Goal: Transaction & Acquisition: Book appointment/travel/reservation

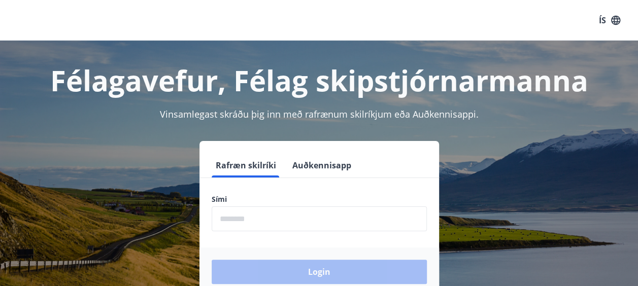
click at [410, 216] on input "phone" at bounding box center [319, 219] width 215 height 25
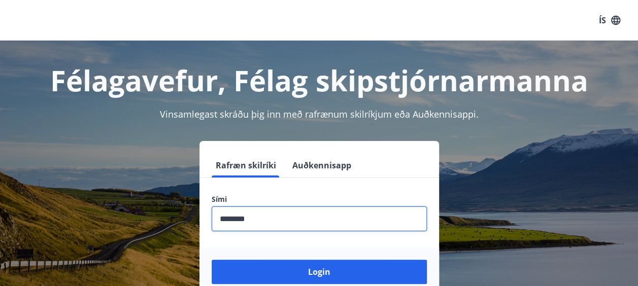
type input "********"
click at [212, 260] on button "Login" at bounding box center [319, 272] width 215 height 24
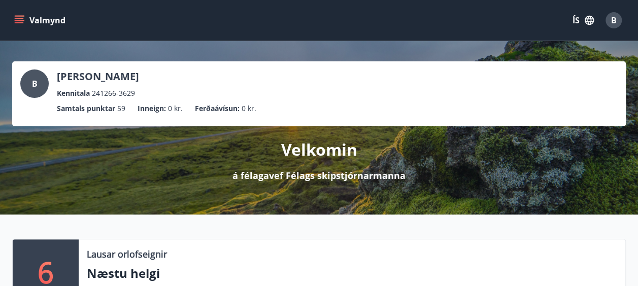
click at [42, 20] on button "Valmynd" at bounding box center [40, 20] width 57 height 18
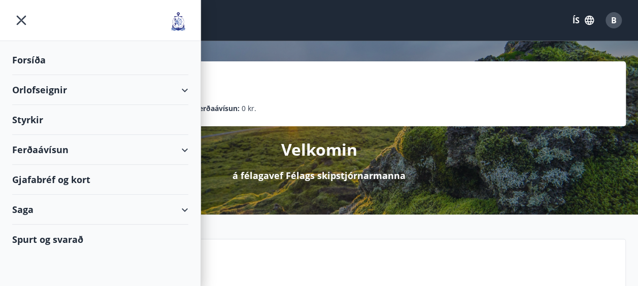
click at [32, 78] on div "Orlofseignir" at bounding box center [100, 90] width 176 height 30
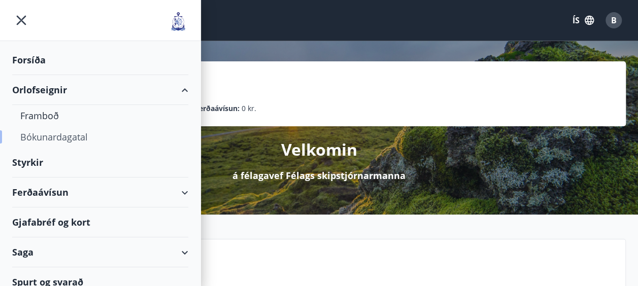
click at [45, 137] on div "Bókunardagatal" at bounding box center [100, 136] width 160 height 21
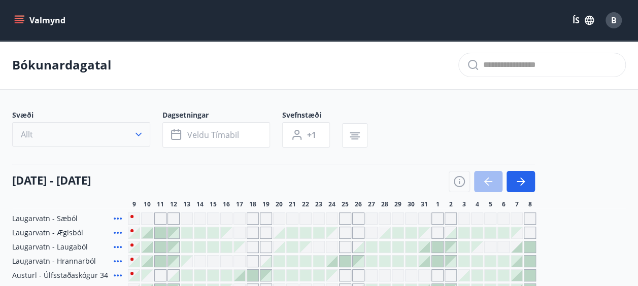
click at [143, 133] on icon "button" at bounding box center [138, 134] width 10 height 10
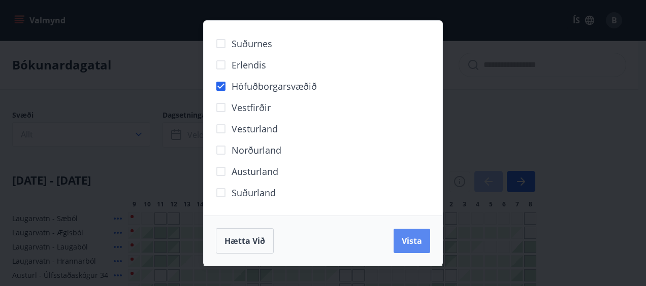
click at [414, 240] on span "Vista" at bounding box center [411, 240] width 20 height 11
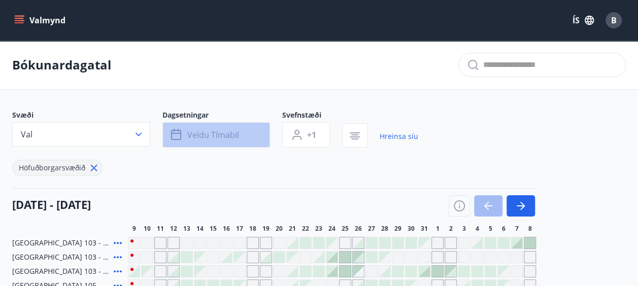
click at [239, 138] on button "Veldu tímabil" at bounding box center [216, 134] width 108 height 25
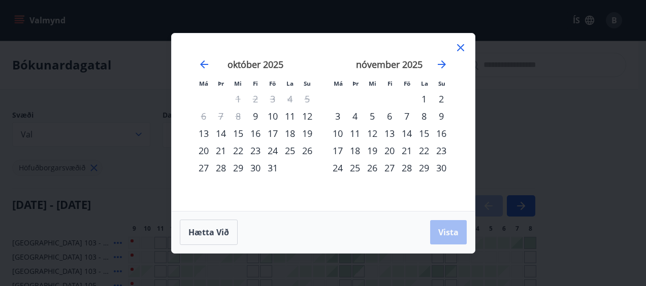
click at [409, 150] on div "21" at bounding box center [406, 150] width 17 height 17
click at [443, 147] on div "23" at bounding box center [440, 150] width 17 height 17
click at [445, 231] on span "Vista" at bounding box center [448, 232] width 20 height 11
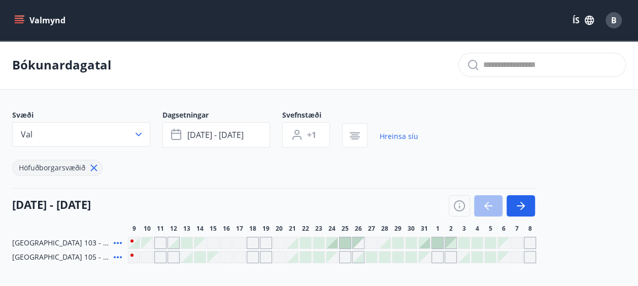
click at [288, 241] on div at bounding box center [292, 243] width 11 height 11
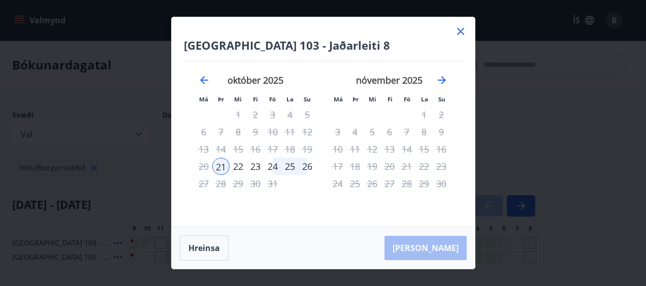
click at [457, 37] on icon at bounding box center [460, 31] width 12 height 12
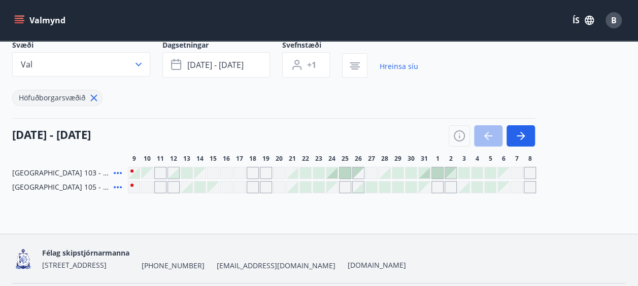
scroll to position [102, 0]
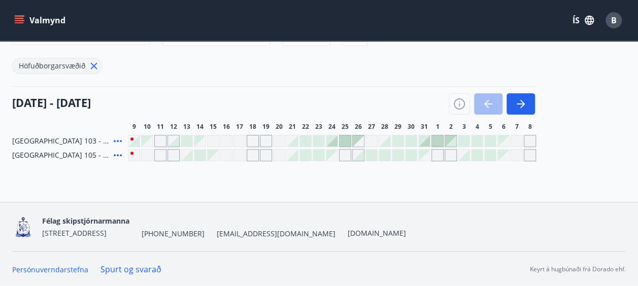
click at [120, 137] on icon at bounding box center [118, 141] width 12 height 12
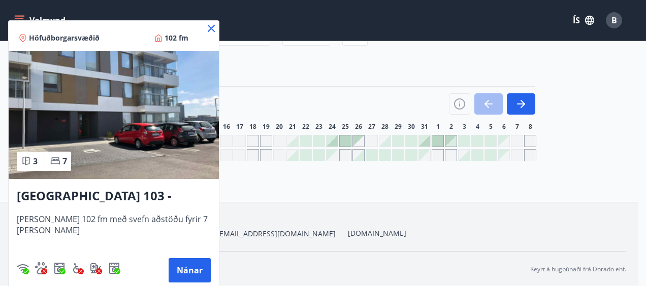
click at [205, 25] on icon at bounding box center [211, 28] width 12 height 12
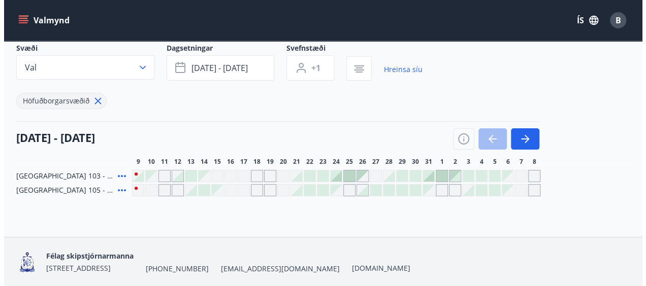
scroll to position [84, 0]
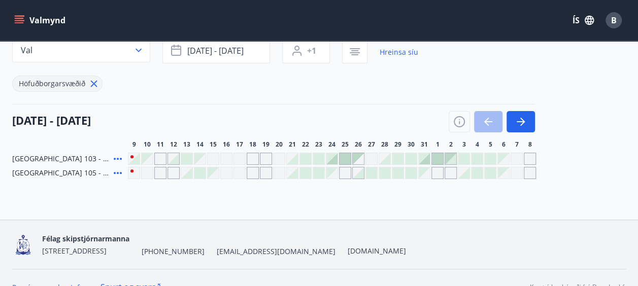
click at [293, 156] on div at bounding box center [292, 158] width 11 height 11
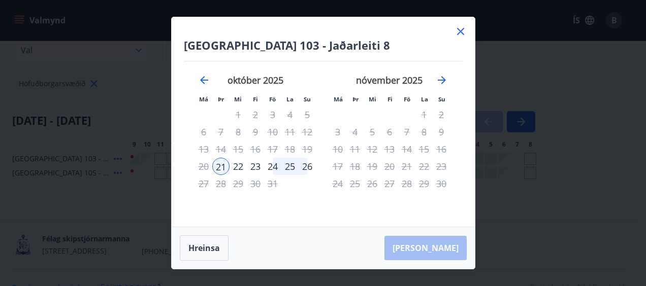
click at [458, 31] on icon at bounding box center [460, 31] width 12 height 12
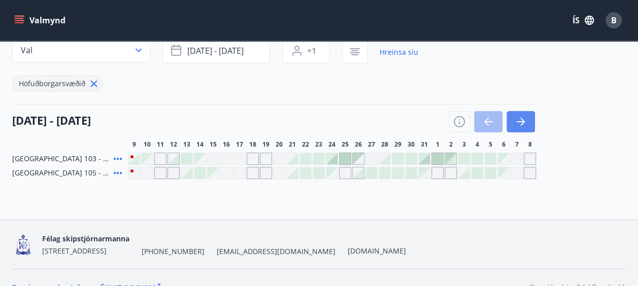
click at [524, 121] on icon "button" at bounding box center [522, 122] width 5 height 8
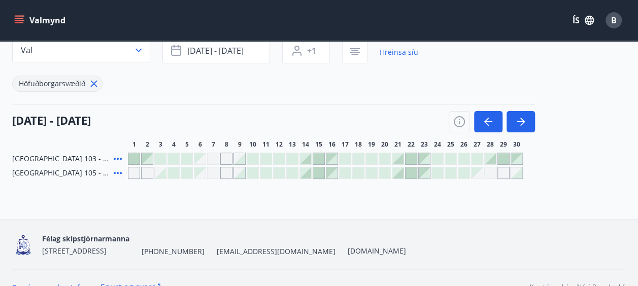
click at [401, 159] on div at bounding box center [397, 158] width 11 height 11
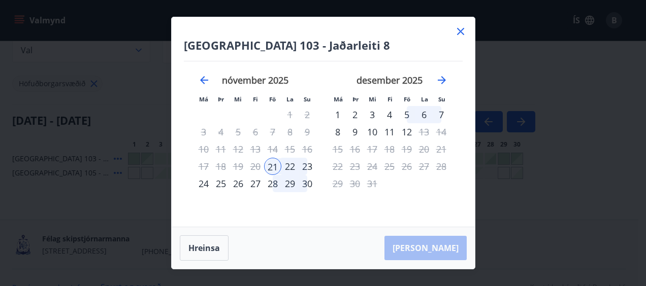
click at [309, 168] on div "23" at bounding box center [306, 166] width 17 height 17
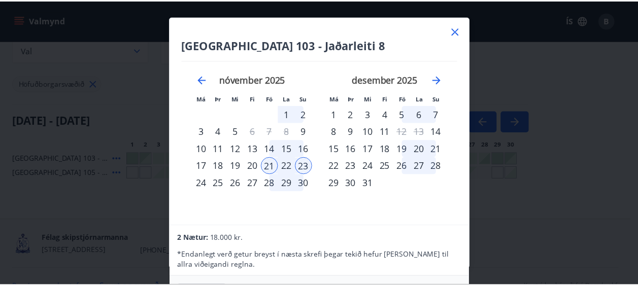
scroll to position [0, 0]
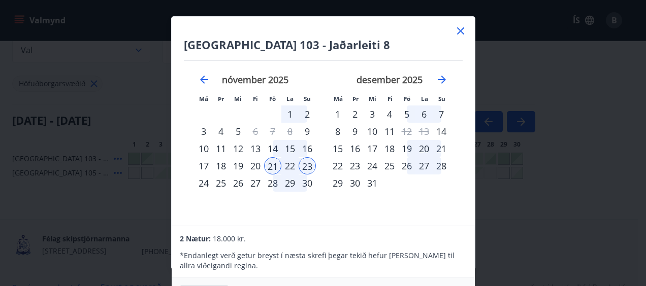
click at [463, 30] on icon at bounding box center [460, 31] width 12 height 12
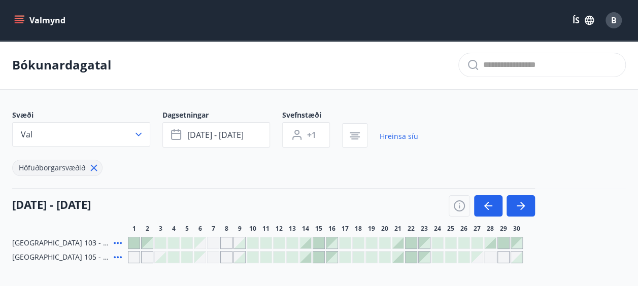
click at [14, 18] on button "Valmynd" at bounding box center [40, 20] width 57 height 18
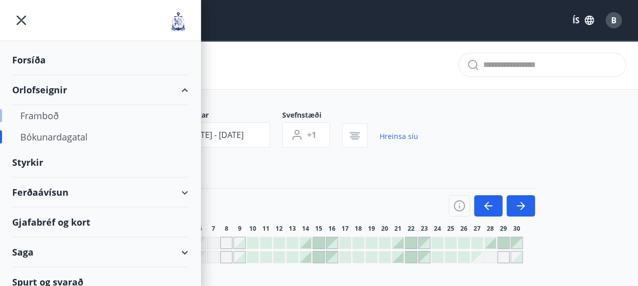
click at [41, 114] on div "Framboð" at bounding box center [100, 115] width 160 height 21
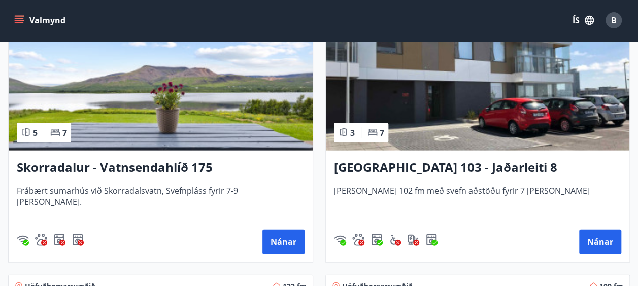
scroll to position [1099, 0]
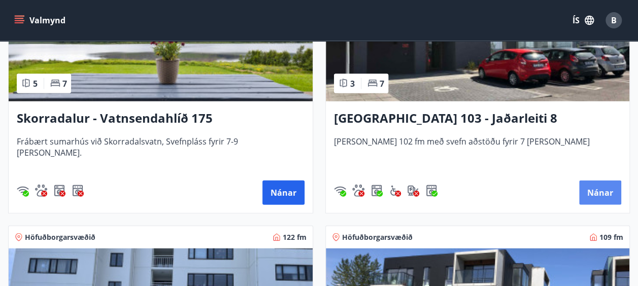
click at [595, 187] on button "Nánar" at bounding box center [600, 193] width 42 height 24
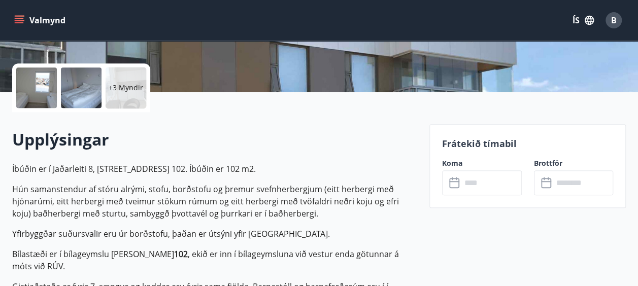
scroll to position [254, 0]
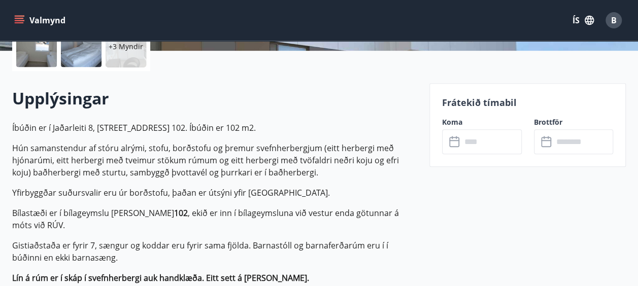
click at [486, 137] on input "text" at bounding box center [491, 141] width 60 height 25
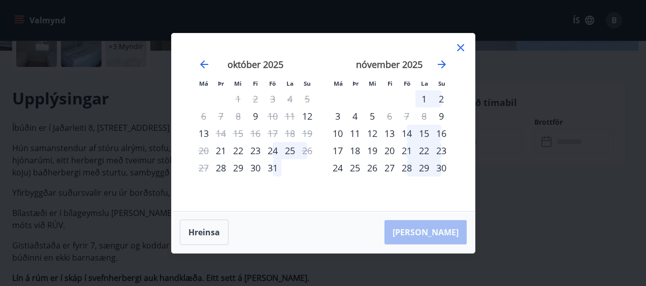
click at [405, 151] on div "21" at bounding box center [406, 150] width 17 height 17
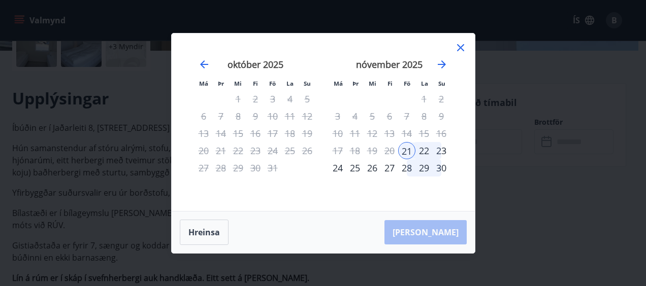
click at [442, 150] on div "23" at bounding box center [440, 150] width 17 height 17
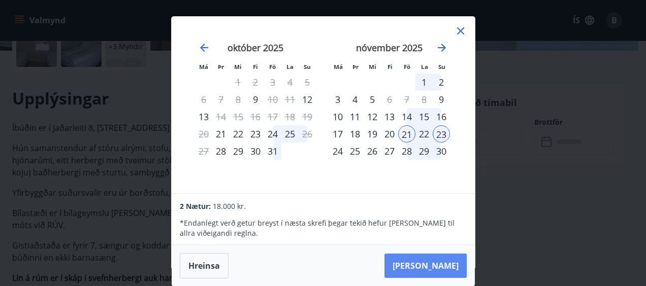
click at [431, 260] on button "Taka Frá" at bounding box center [425, 266] width 82 height 24
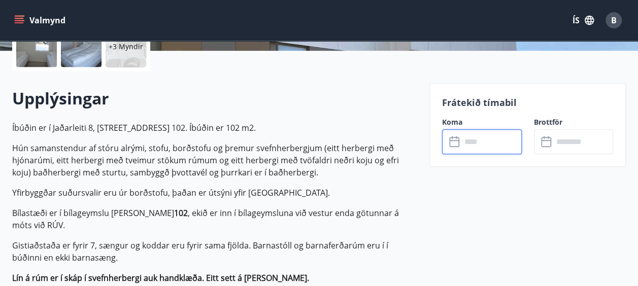
type input "******"
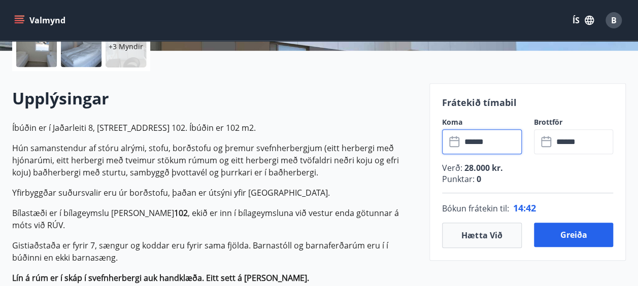
scroll to position [0, 0]
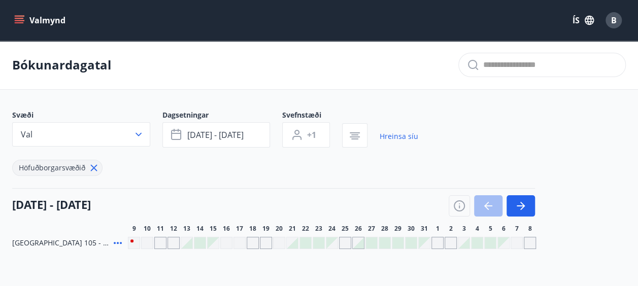
click at [17, 18] on icon "menu" at bounding box center [19, 18] width 9 height 1
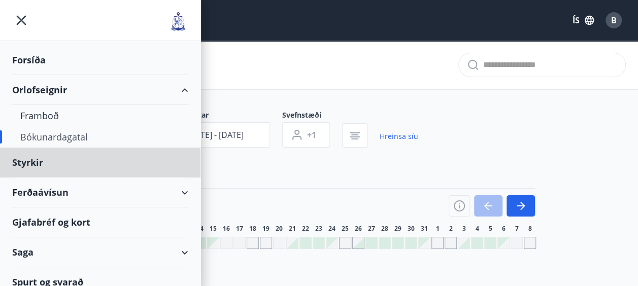
click at [33, 62] on div "Forsíða" at bounding box center [100, 60] width 176 height 30
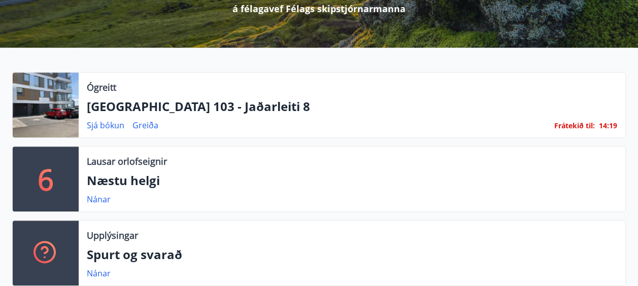
scroll to position [169, 0]
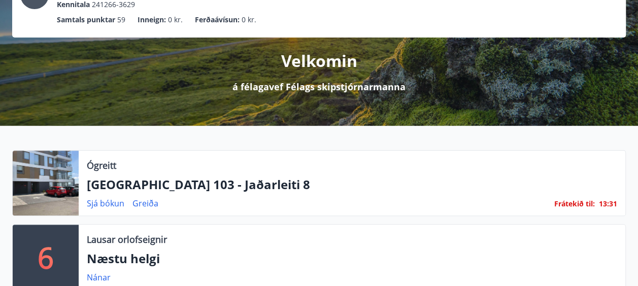
scroll to position [169, 0]
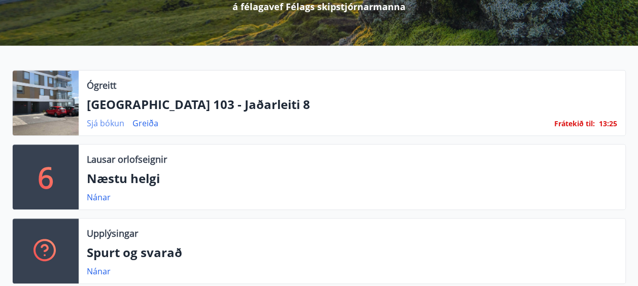
click at [118, 121] on link "Sjá bókun" at bounding box center [106, 123] width 38 height 11
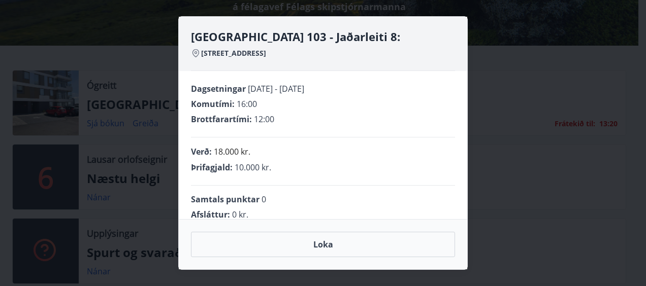
click at [506, 43] on div "Reykjavík 103 - Jaðarleiti 8: Jaðarleiti 8 - 103 Reykjavík Dagsetningar 21.11.2…" at bounding box center [323, 143] width 646 height 286
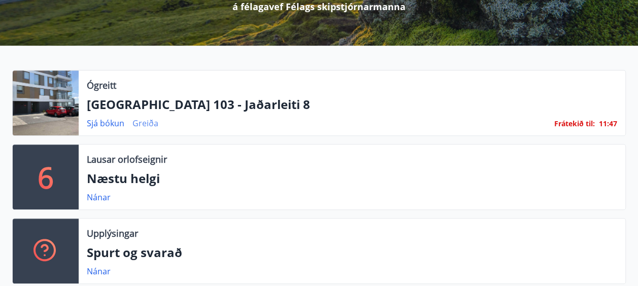
click at [144, 123] on link "Greiða" at bounding box center [145, 123] width 26 height 11
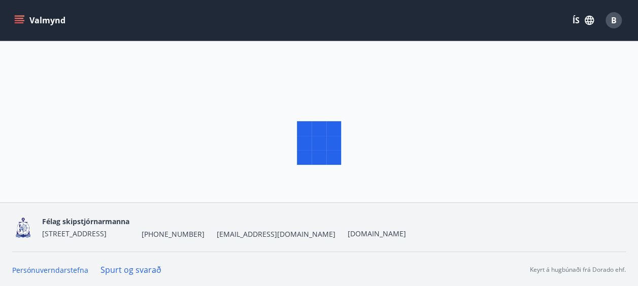
click at [144, 123] on div at bounding box center [319, 143] width 638 height 286
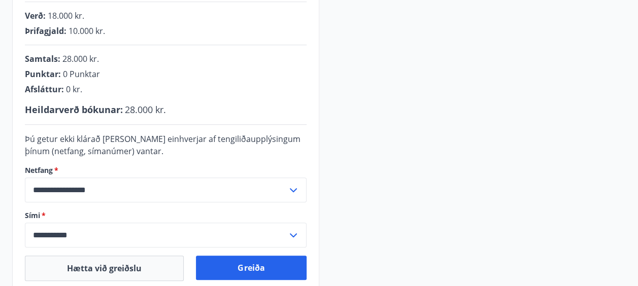
scroll to position [338, 0]
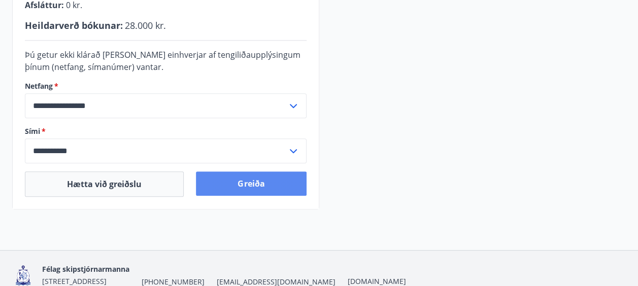
click at [273, 180] on button "Greiða" at bounding box center [251, 184] width 110 height 24
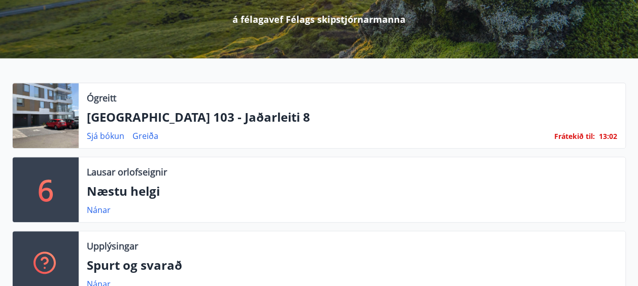
scroll to position [169, 0]
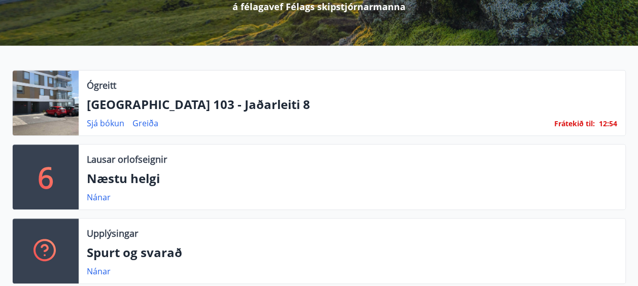
drag, startPoint x: 27, startPoint y: 94, endPoint x: 276, endPoint y: 107, distance: 248.5
click at [276, 107] on p "[GEOGRAPHIC_DATA] 103 - Jaðarleiti 8" at bounding box center [352, 104] width 530 height 17
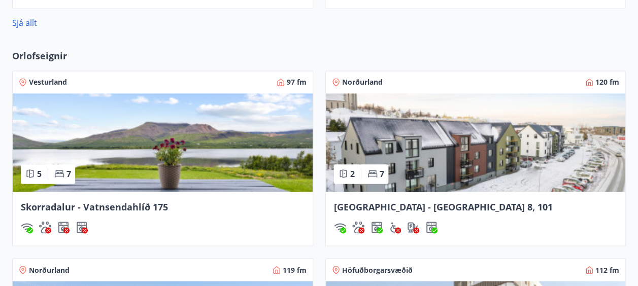
scroll to position [930, 0]
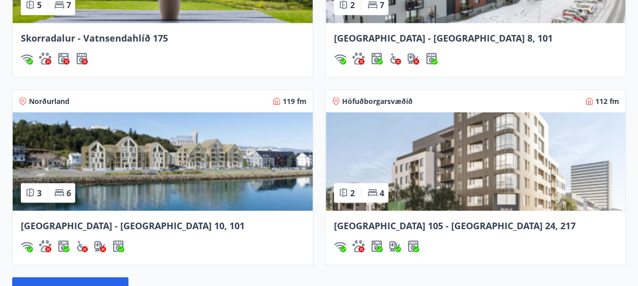
click at [364, 98] on span "Höfuðborgarsvæðið" at bounding box center [377, 101] width 71 height 10
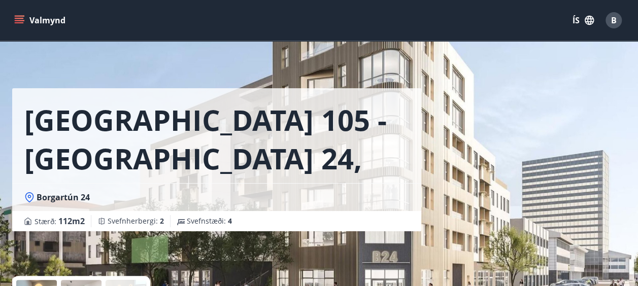
click at [16, 18] on icon "menu" at bounding box center [19, 18] width 9 height 1
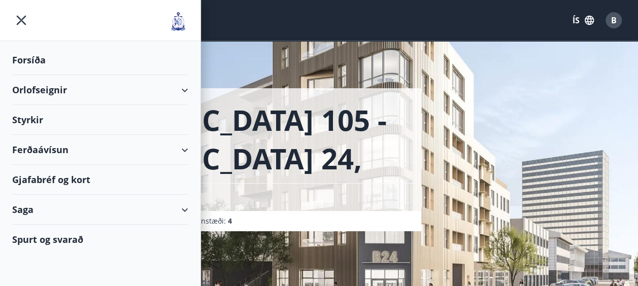
click at [58, 91] on div "Orlofseignir" at bounding box center [100, 90] width 176 height 30
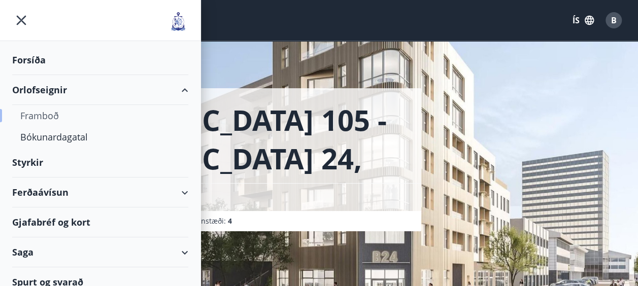
click at [47, 115] on div "Framboð" at bounding box center [100, 115] width 160 height 21
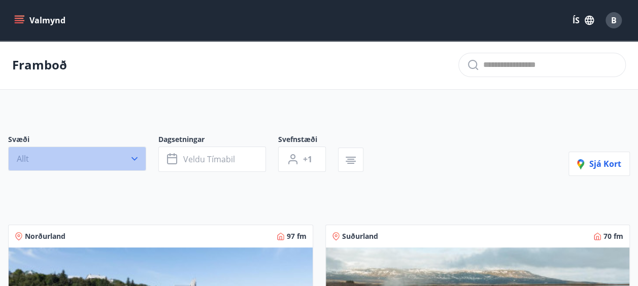
click at [126, 154] on button "Allt" at bounding box center [77, 159] width 138 height 24
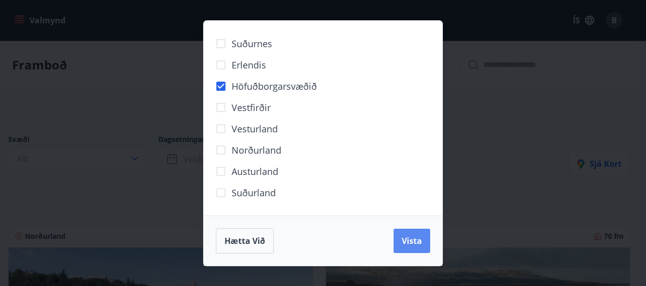
click at [408, 241] on span "Vista" at bounding box center [411, 240] width 20 height 11
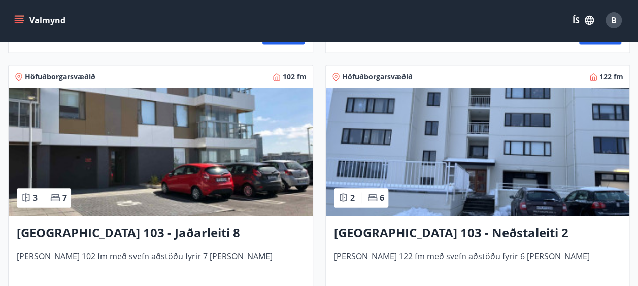
scroll to position [676, 0]
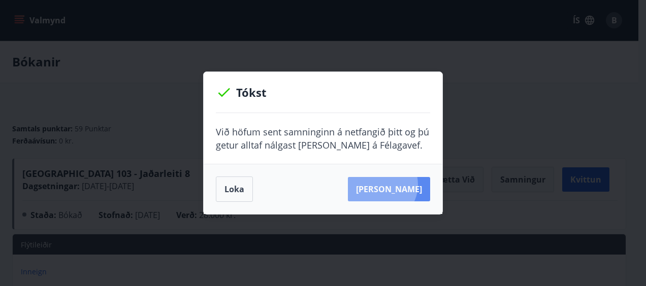
click at [395, 185] on button "Sjá samning" at bounding box center [389, 189] width 82 height 24
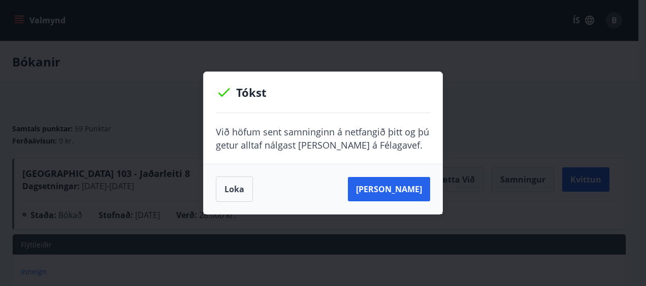
click at [476, 94] on div "Tókst Við höfum sent samninginn á netfangið þitt og þú getur alltaf nálgast han…" at bounding box center [323, 143] width 646 height 286
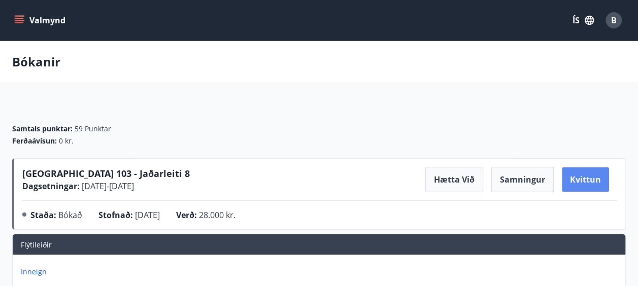
click at [599, 179] on button "Kvittun" at bounding box center [585, 179] width 47 height 24
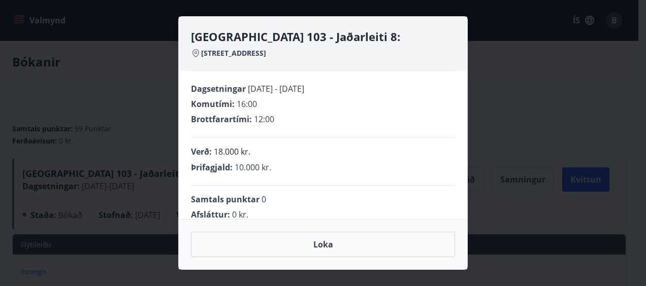
click at [529, 80] on div "Reykjavík 103 - Jaðarleiti 8: Jaðarleiti 8 - 103 Reykjavík Dagsetningar 21.11.2…" at bounding box center [323, 143] width 646 height 286
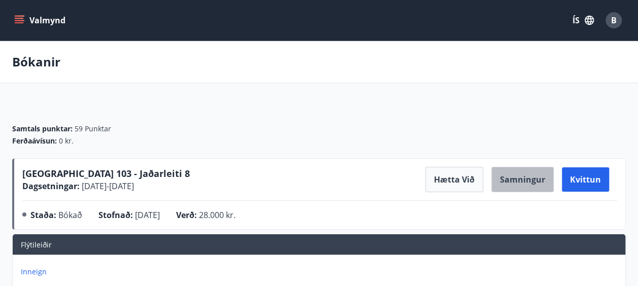
click at [526, 179] on button "Samningur" at bounding box center [522, 179] width 62 height 25
